Goal: Feedback & Contribution: Contribute content

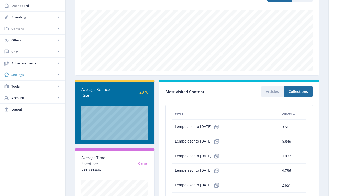
scroll to position [76, 0]
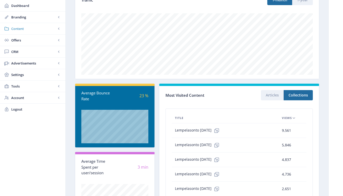
click at [22, 29] on span "Content" at bounding box center [33, 28] width 45 height 5
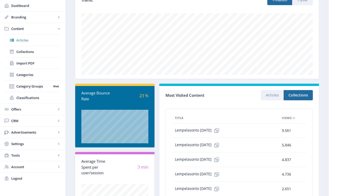
click at [28, 40] on span "Articles" at bounding box center [38, 40] width 44 height 5
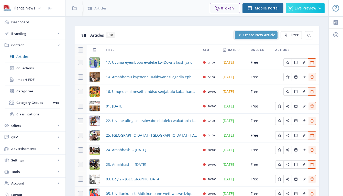
click at [251, 35] on span "Create New Article" at bounding box center [259, 35] width 32 height 4
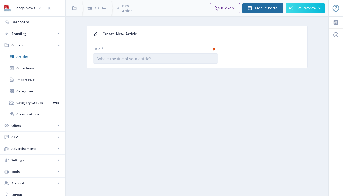
click at [110, 57] on input "Title *" at bounding box center [155, 58] width 125 height 10
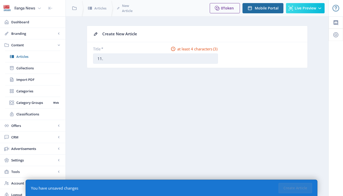
type input "11. Hhola Mntwana!"
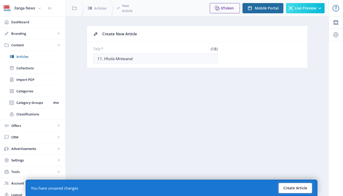
click at [301, 188] on button "Create Article" at bounding box center [294, 188] width 33 height 10
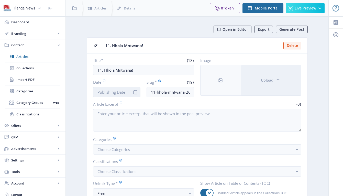
click at [115, 94] on input "Date" at bounding box center [117, 92] width 48 height 10
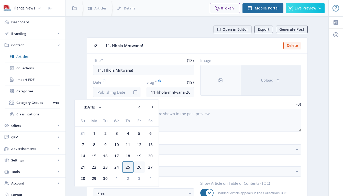
click at [138, 166] on div "26" at bounding box center [138, 166] width 11 height 11
type input "[DATE]"
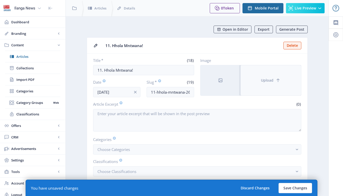
click at [268, 92] on button "Upload" at bounding box center [270, 80] width 60 height 30
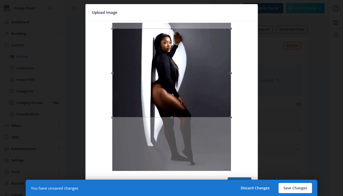
drag, startPoint x: 204, startPoint y: 94, endPoint x: 205, endPoint y: 100, distance: 5.8
click at [205, 100] on div at bounding box center [171, 72] width 119 height 89
click at [185, 88] on div at bounding box center [171, 73] width 119 height 89
click at [241, 178] on button "Confirm" at bounding box center [239, 182] width 24 height 10
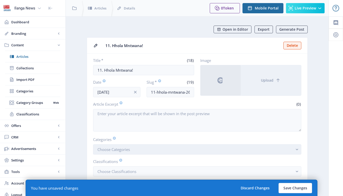
click at [158, 151] on button "Choose Categories" at bounding box center [197, 149] width 208 height 10
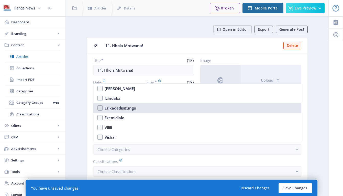
click at [98, 108] on nb-option "Ezikaqedisizungu" at bounding box center [197, 108] width 208 height 10
checkbox input "true"
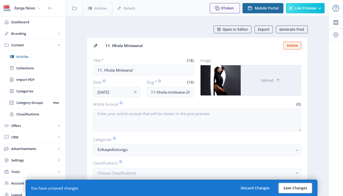
click at [302, 187] on button "Save Changes" at bounding box center [294, 188] width 33 height 10
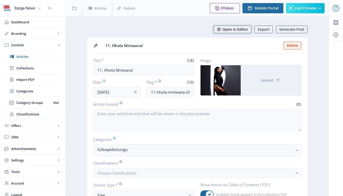
click at [240, 30] on span "Open in Editor" at bounding box center [235, 29] width 26 height 4
